Goal: Task Accomplishment & Management: Complete application form

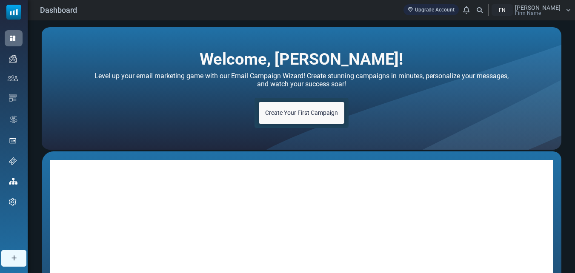
click at [335, 119] on link "Create Your First Campaign" at bounding box center [302, 113] width 86 height 22
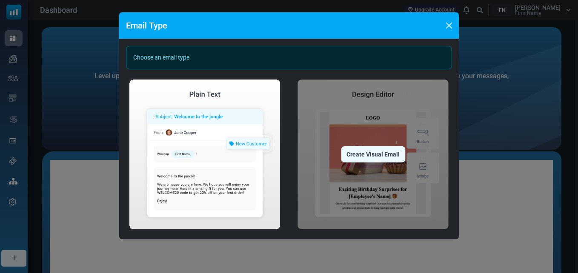
click at [327, 114] on img at bounding box center [373, 154] width 158 height 157
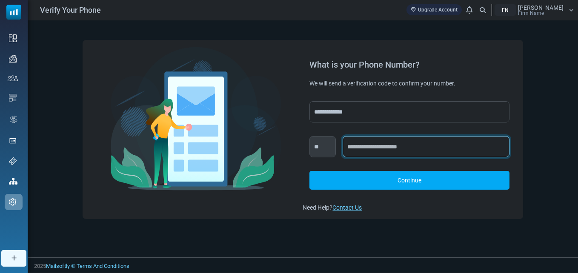
click at [383, 149] on input "text" at bounding box center [426, 146] width 166 height 21
click at [393, 152] on input "text" at bounding box center [426, 146] width 166 height 21
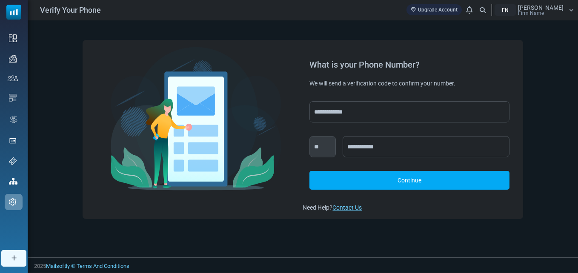
click at [398, 182] on link "Continue" at bounding box center [409, 180] width 200 height 19
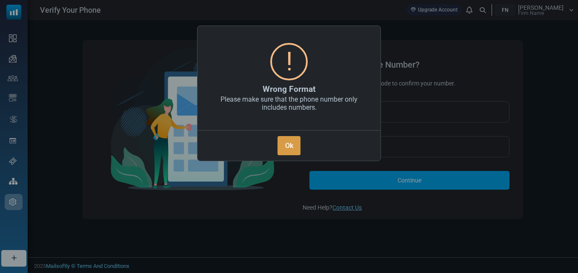
click at [289, 146] on button "Ok" at bounding box center [289, 145] width 23 height 19
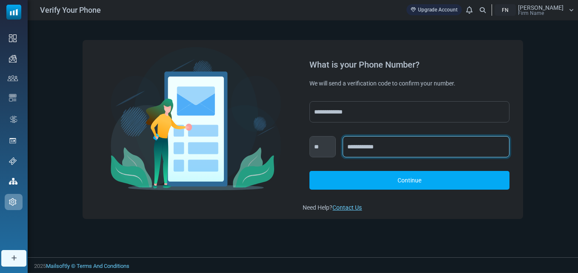
click at [362, 153] on input "**********" at bounding box center [426, 146] width 166 height 21
click at [360, 150] on input "**********" at bounding box center [426, 146] width 166 height 21
type input "**********"
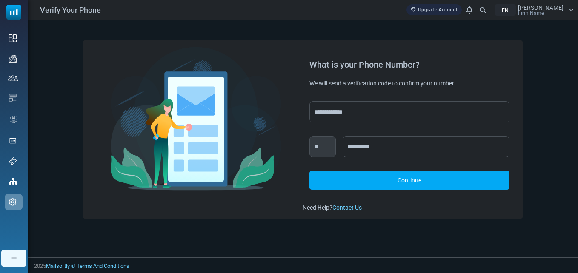
click at [384, 180] on link "Continue" at bounding box center [409, 180] width 200 height 19
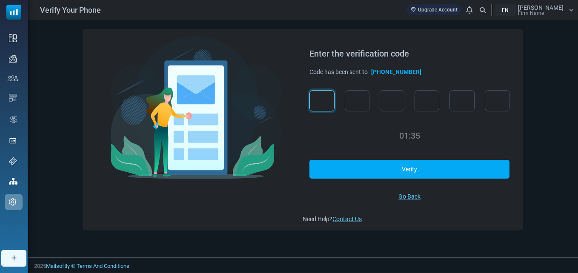
click at [331, 100] on input "text" at bounding box center [321, 100] width 25 height 21
type input "*"
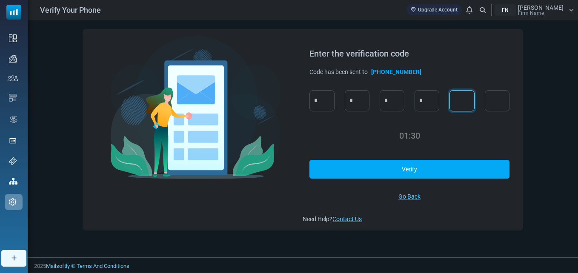
type input "*"
click at [343, 161] on link "Verify" at bounding box center [409, 169] width 200 height 19
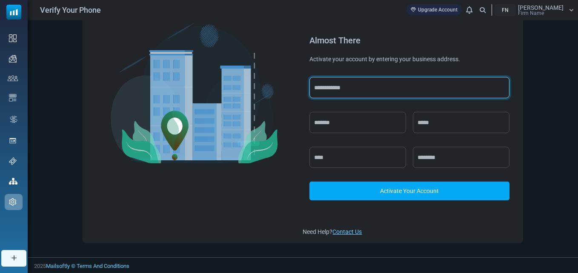
click at [375, 97] on input "text" at bounding box center [409, 87] width 200 height 21
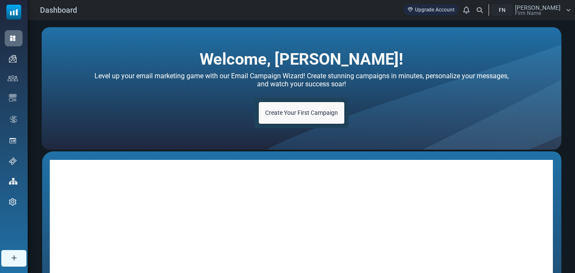
scroll to position [196, 0]
